Goal: Information Seeking & Learning: Learn about a topic

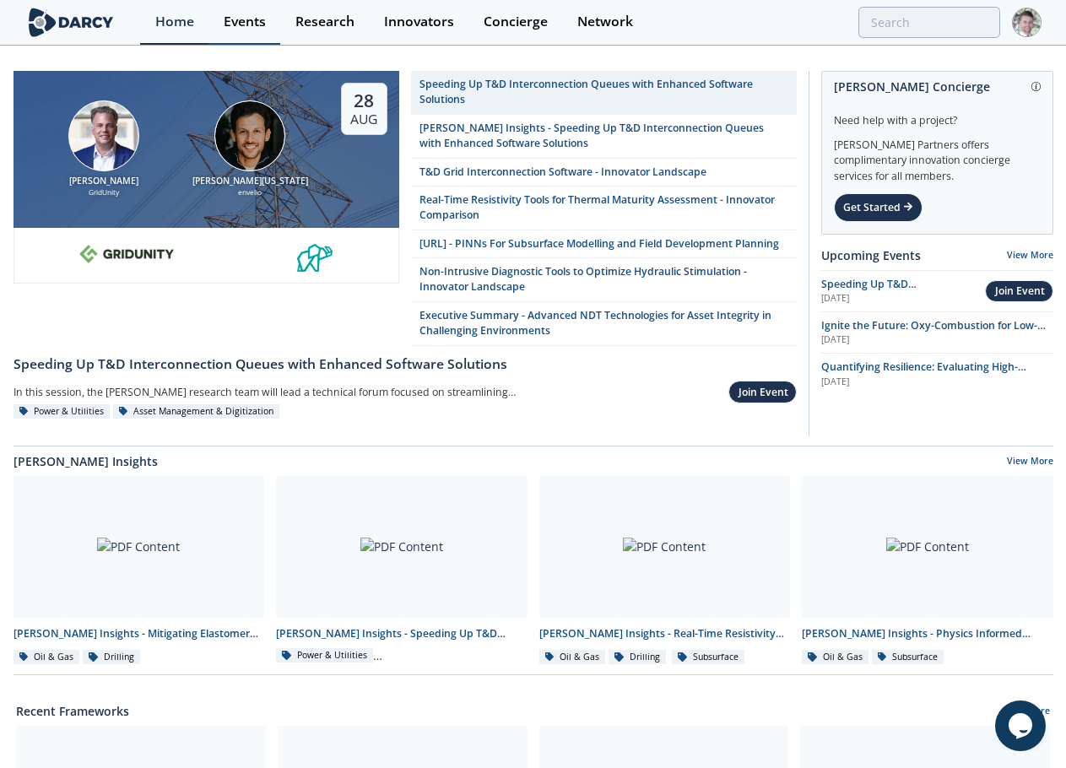
click at [256, 11] on link "Events" at bounding box center [244, 22] width 72 height 45
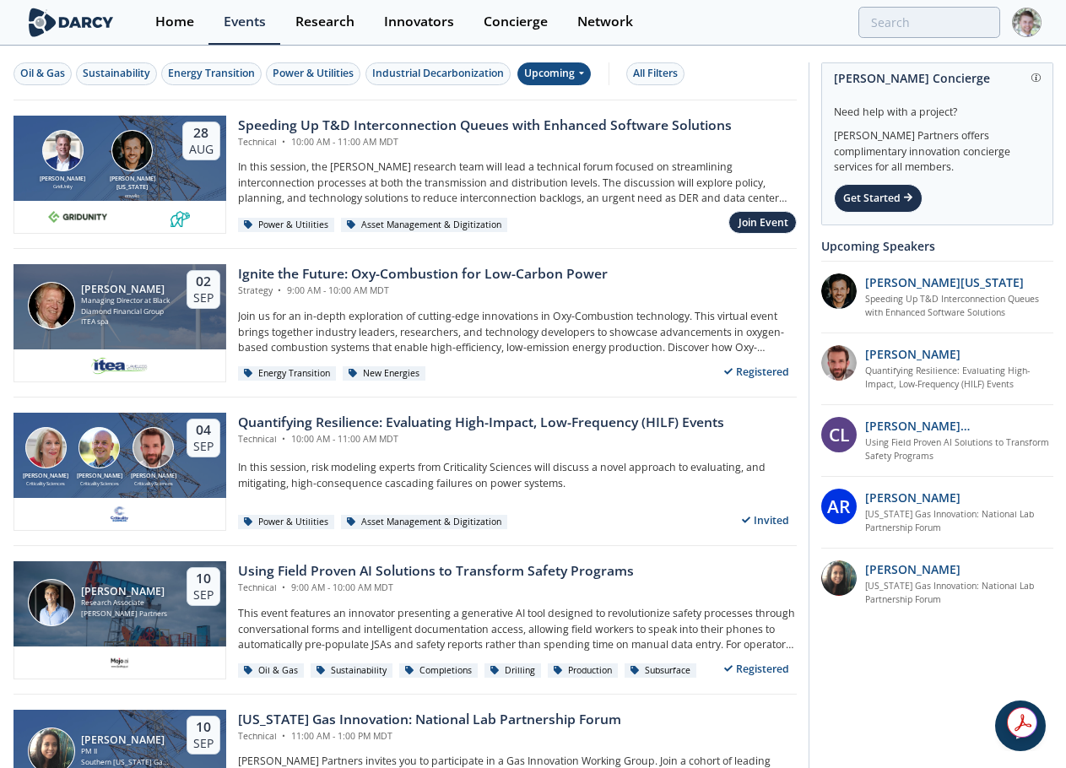
drag, startPoint x: 576, startPoint y: 72, endPoint x: 580, endPoint y: 84, distance: 12.3
click at [576, 73] on div "Upcoming" at bounding box center [553, 73] width 73 height 23
click at [543, 123] on div "Past" at bounding box center [574, 129] width 105 height 27
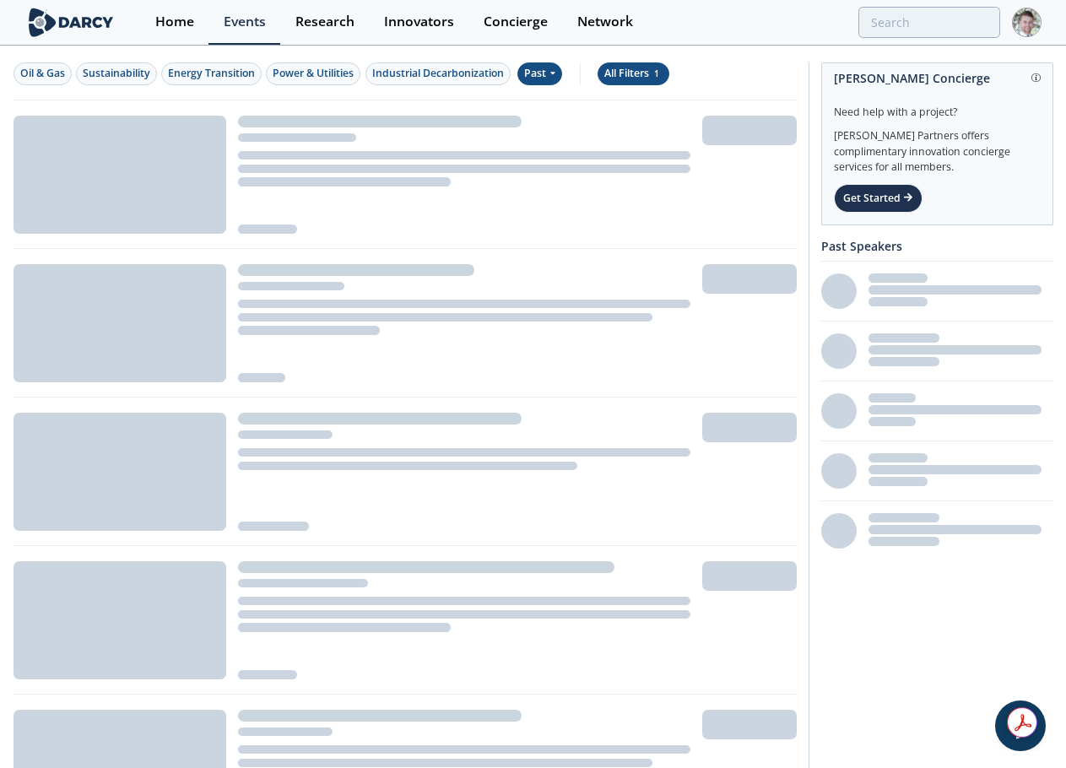
click at [640, 73] on div "All Filters 1" at bounding box center [633, 73] width 58 height 15
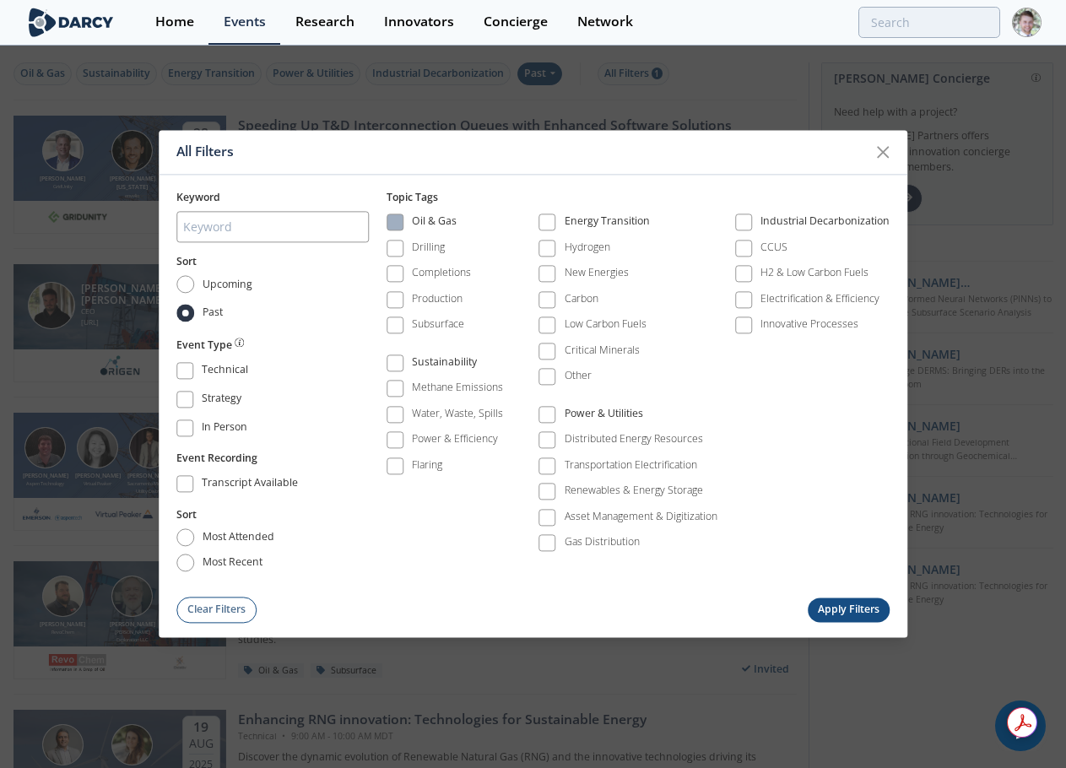
click at [403, 229] on span at bounding box center [394, 222] width 17 height 17
click at [828, 602] on button "Apply Filters" at bounding box center [849, 609] width 83 height 24
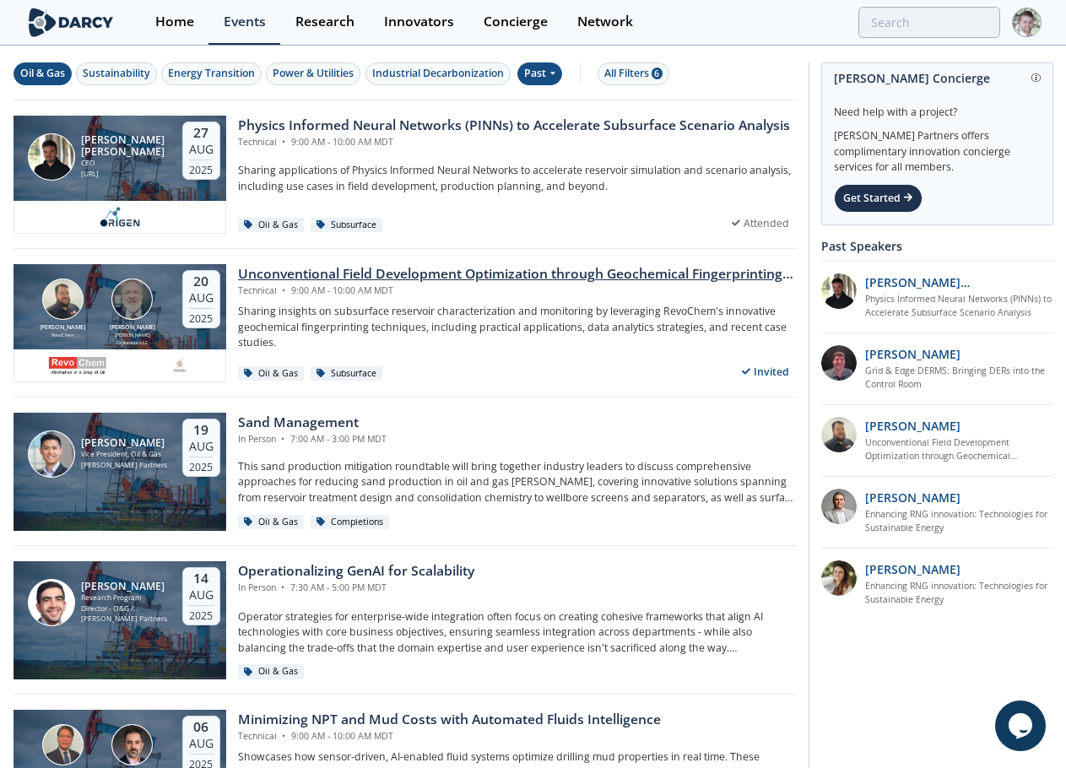
click at [381, 268] on div "Unconventional Field Development Optimization through Geochemical Fingerprintin…" at bounding box center [517, 274] width 559 height 20
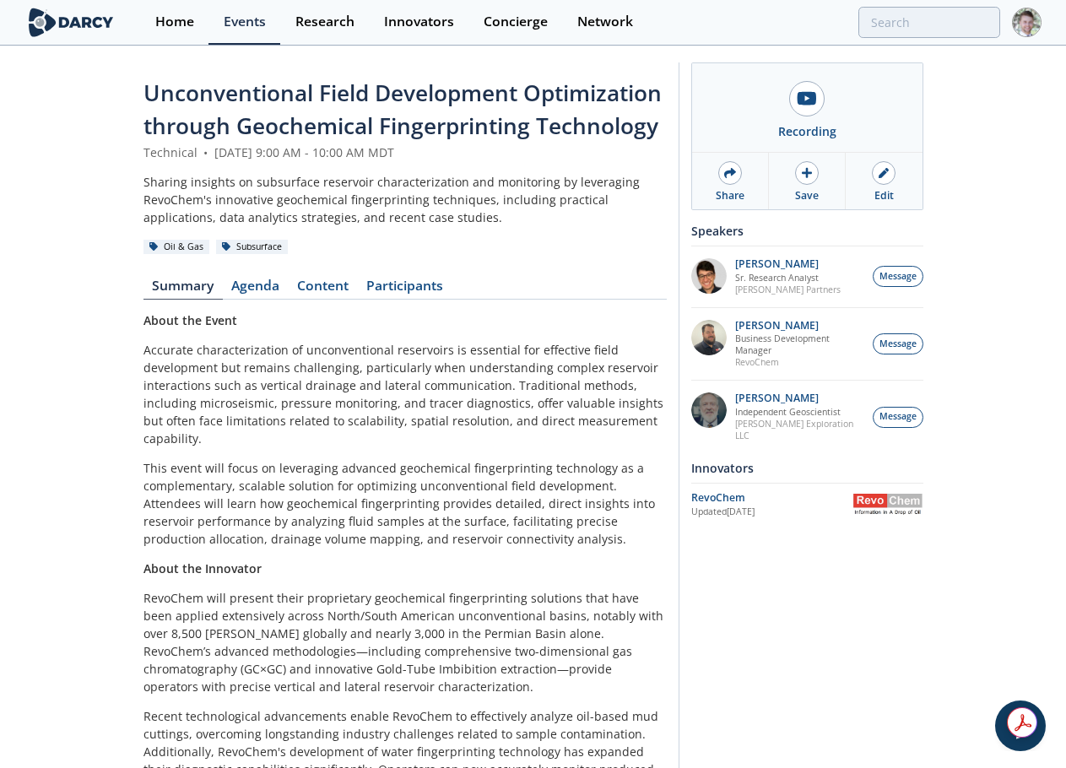
click at [548, 150] on div "Technical • August 20, 2025 9:00 AM - 10:00 AM MDT" at bounding box center [404, 152] width 523 height 18
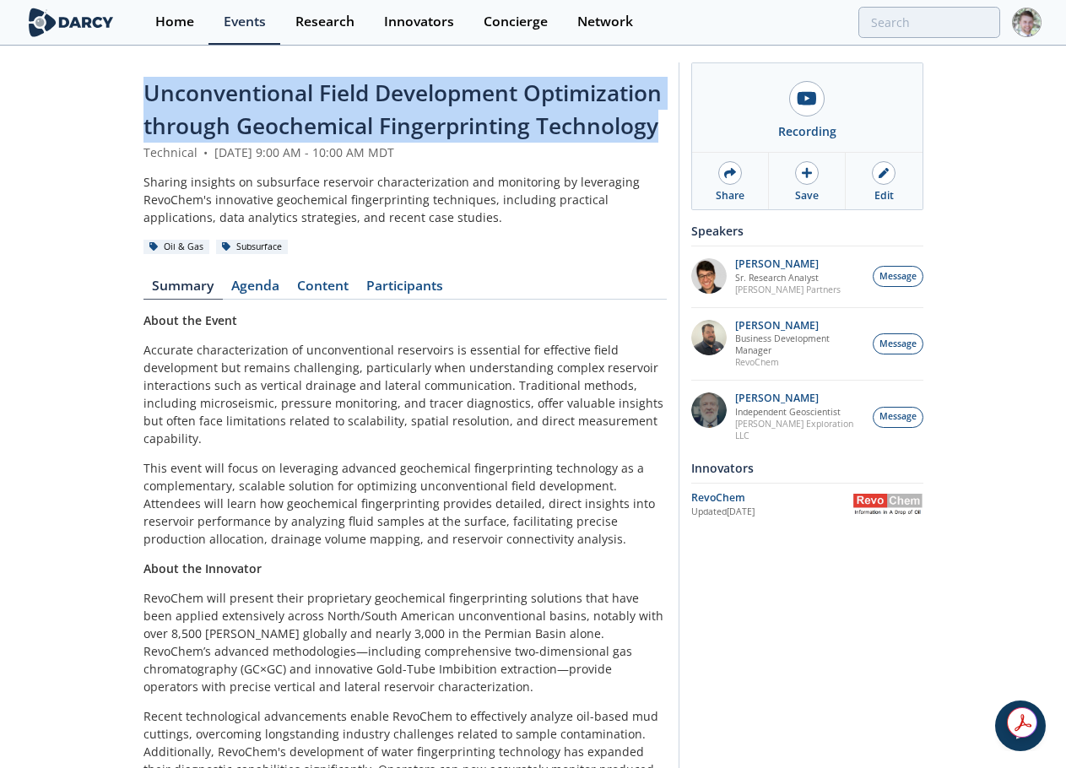
drag, startPoint x: 149, startPoint y: 94, endPoint x: 659, endPoint y: 129, distance: 510.9
click at [659, 129] on div "Unconventional Field Development Optimization through Geochemical Fingerprintin…" at bounding box center [404, 110] width 523 height 67
copy span "Unconventional Field Development Optimization through Geochemical Fingerprintin…"
click at [461, 150] on div "Technical • August 20, 2025 9:00 AM - 10:00 AM MDT" at bounding box center [404, 152] width 523 height 18
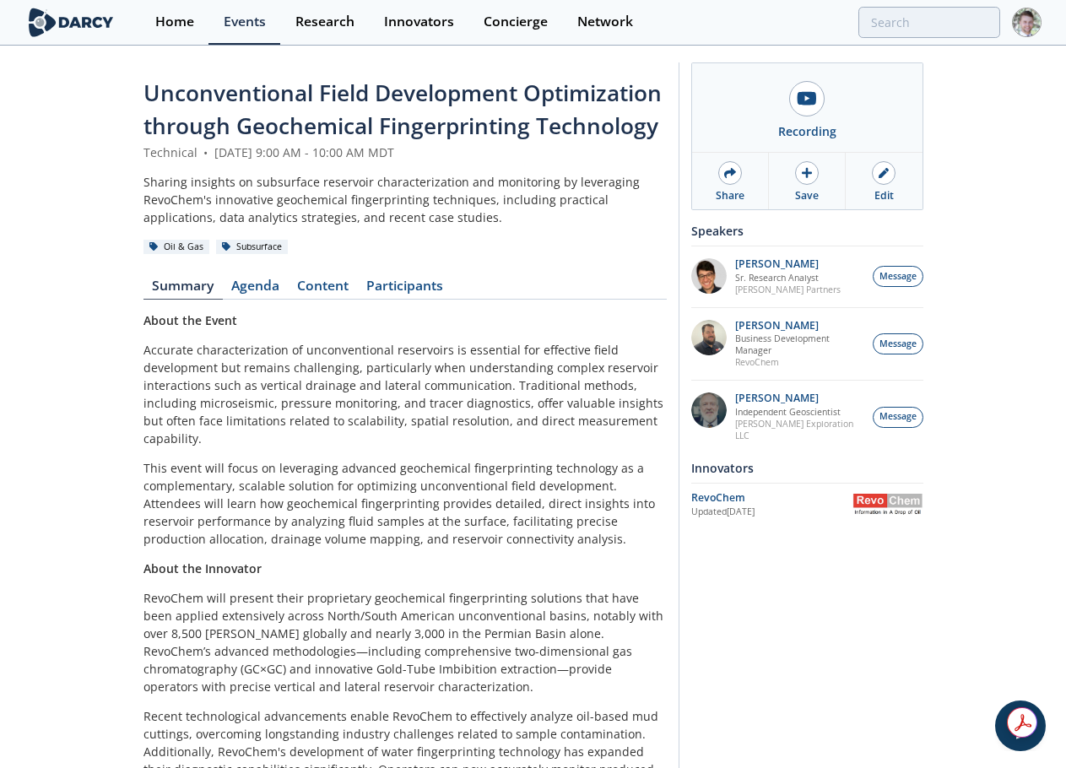
click at [101, 119] on div "Unconventional Field Development Optimization through Geochemical Fingerprintin…" at bounding box center [533, 510] width 1066 height 926
click at [336, 284] on link "Content" at bounding box center [323, 289] width 69 height 20
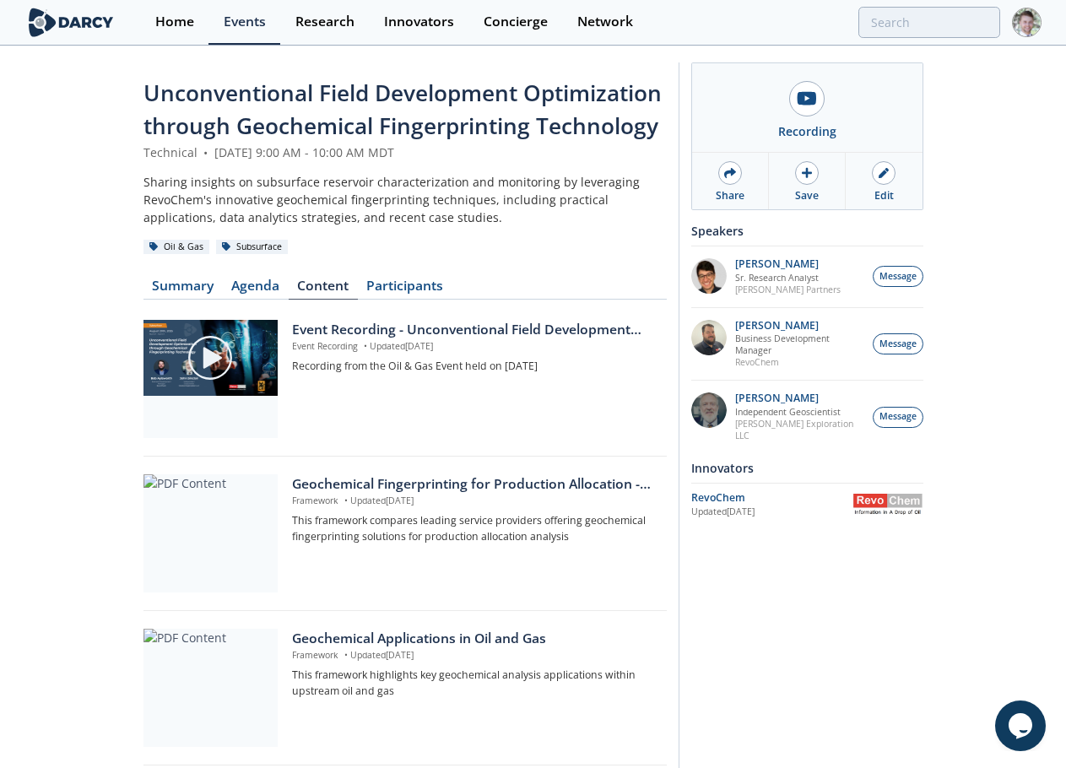
click at [911, 494] on img at bounding box center [887, 504] width 71 height 21
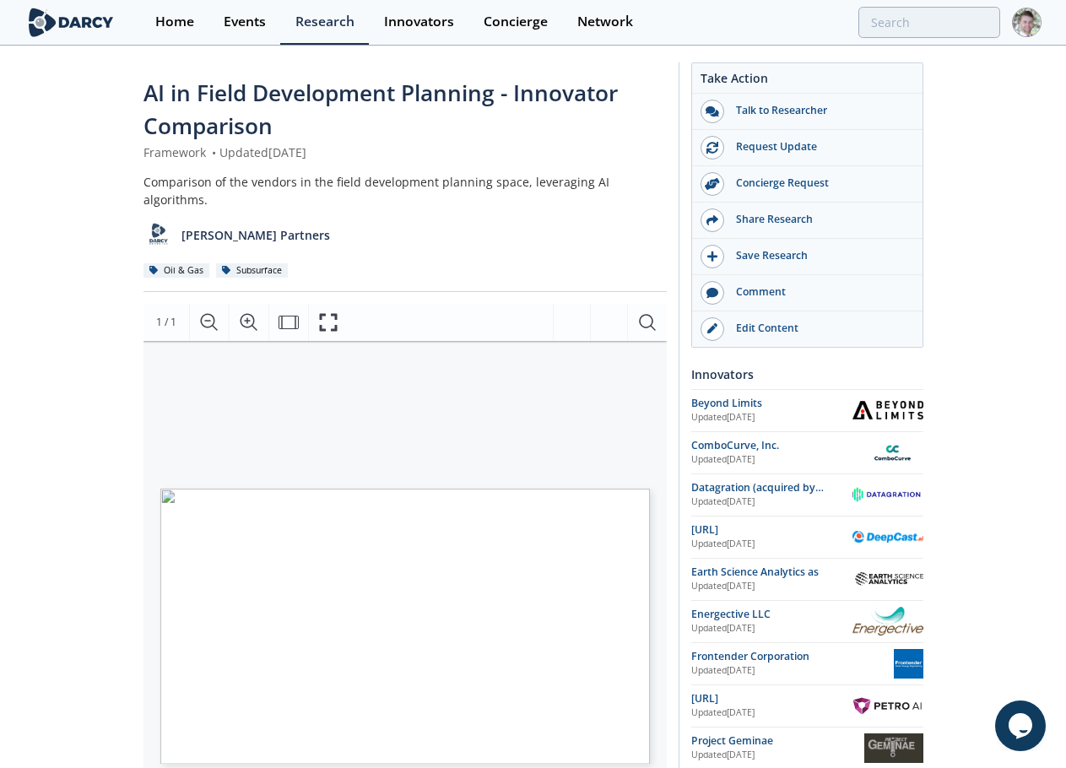
click at [35, 511] on div "AI in Field Development Planning - Innovator Comparison Framework • Updated [DA…" at bounding box center [533, 666] width 1066 height 1239
